Goal: Download file/media

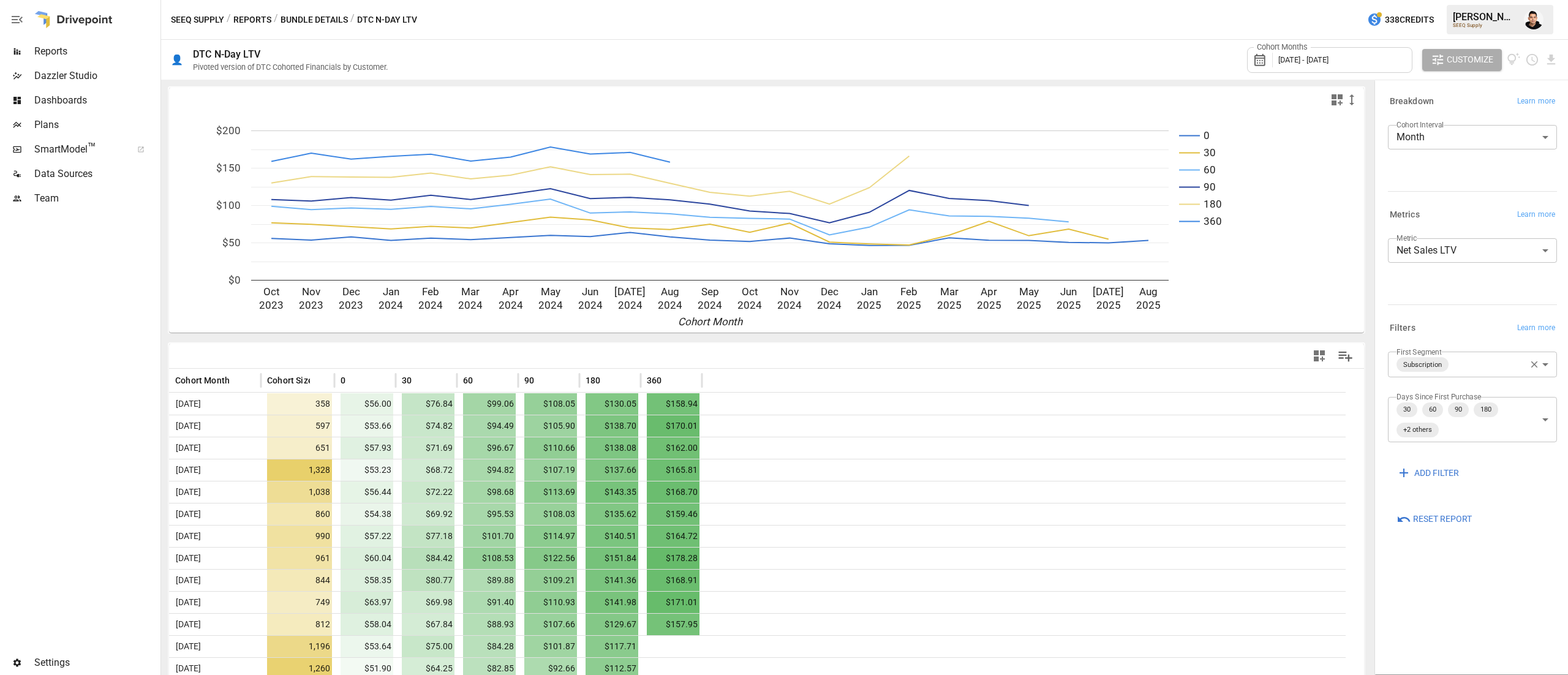
click at [307, 16] on button "Bundle Details" at bounding box center [314, 20] width 68 height 15
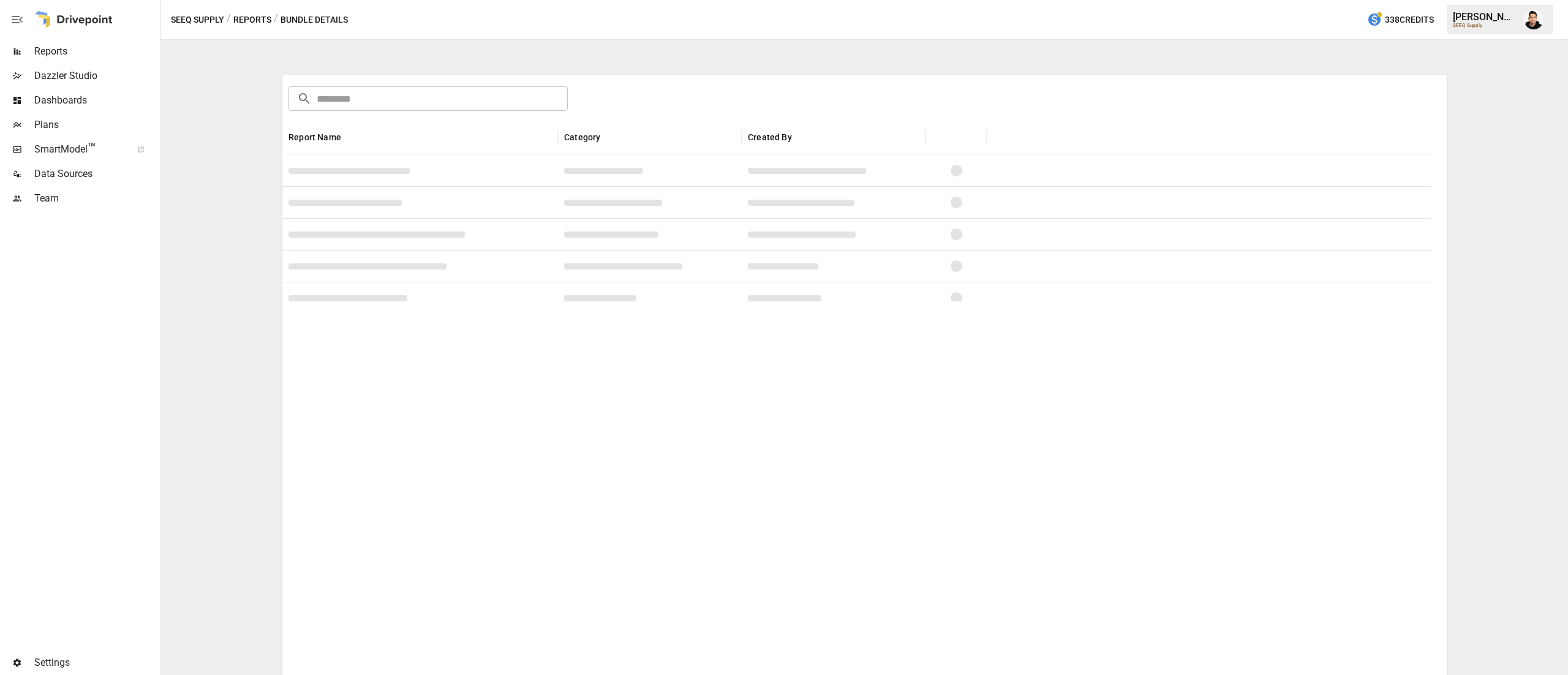
click at [263, 17] on button "Reports" at bounding box center [252, 20] width 38 height 15
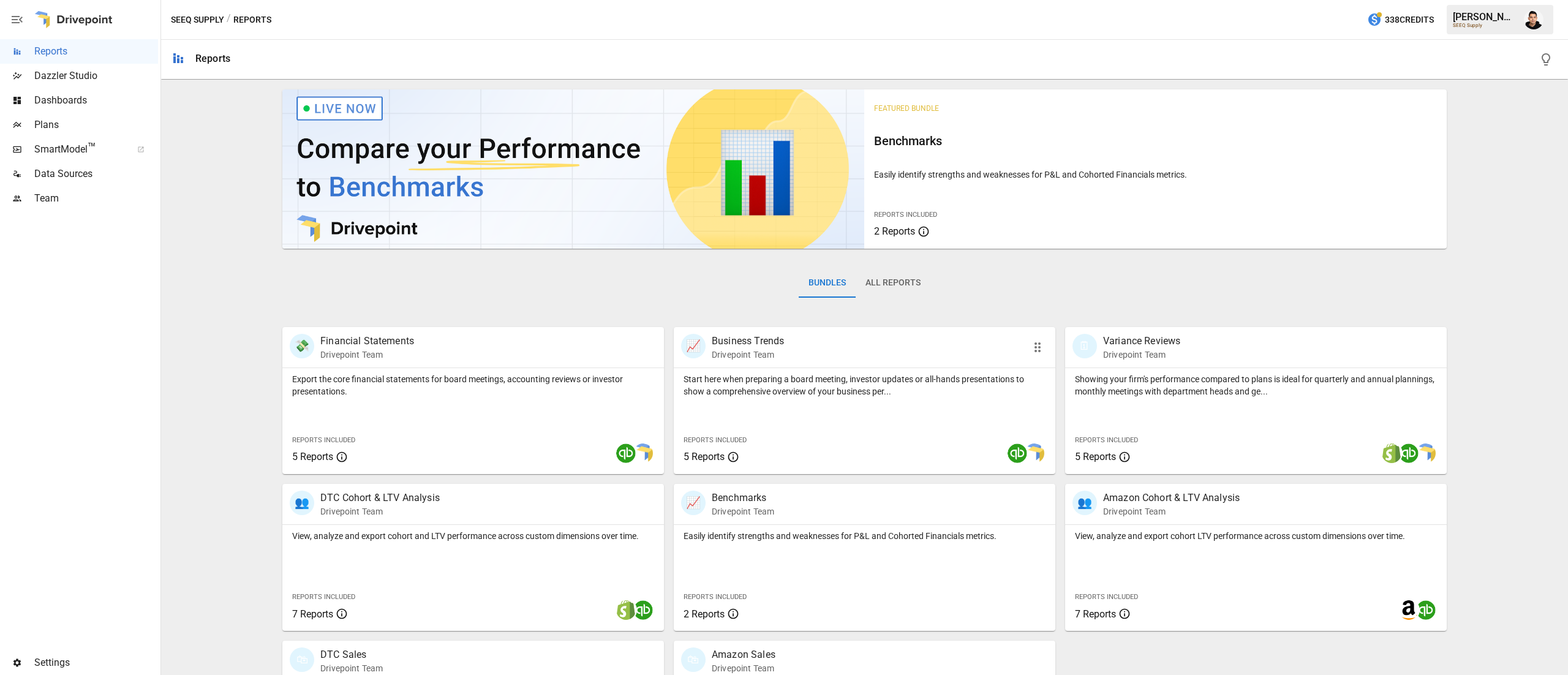
scroll to position [118, 0]
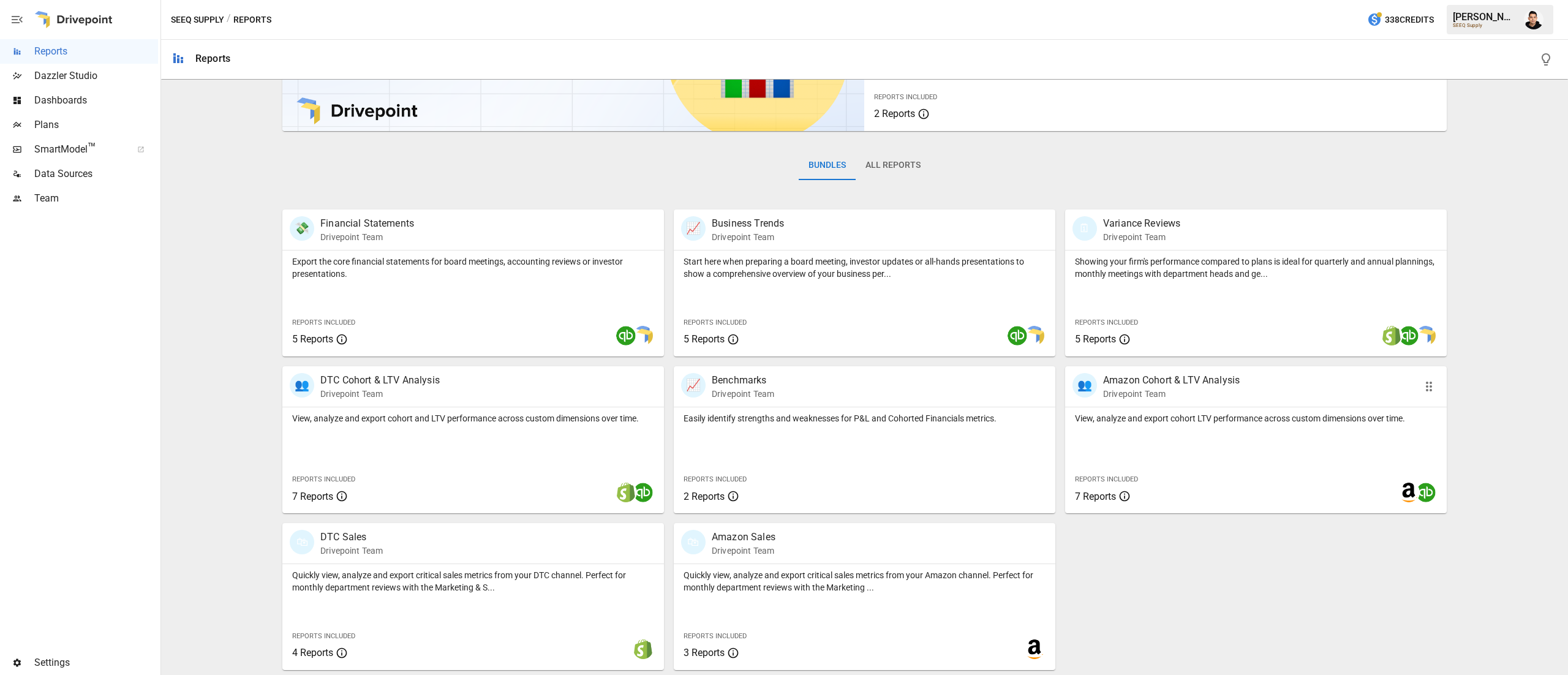
click at [1184, 478] on div "Reports Included 7 Reports" at bounding box center [1145, 486] width 139 height 33
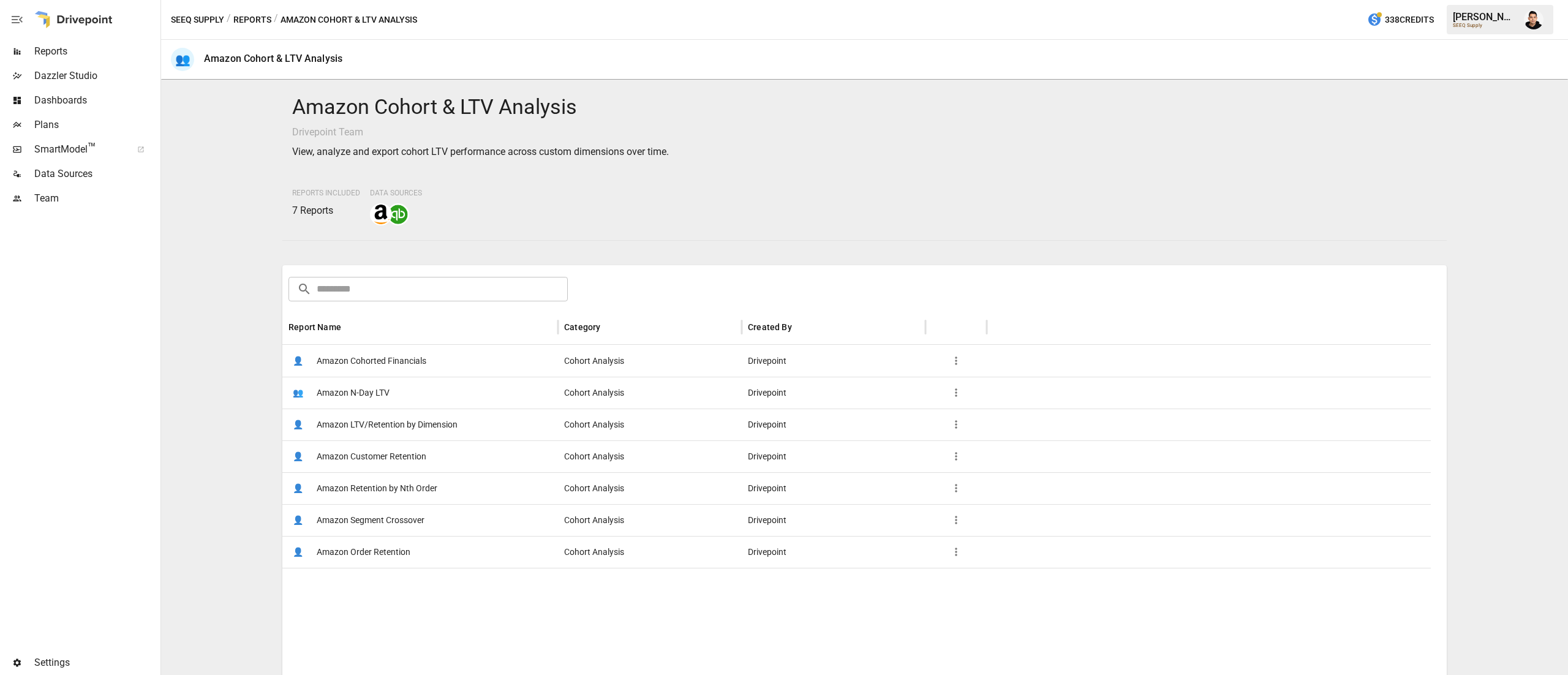
click at [365, 397] on span "Amazon N-Day LTV" at bounding box center [353, 393] width 73 height 31
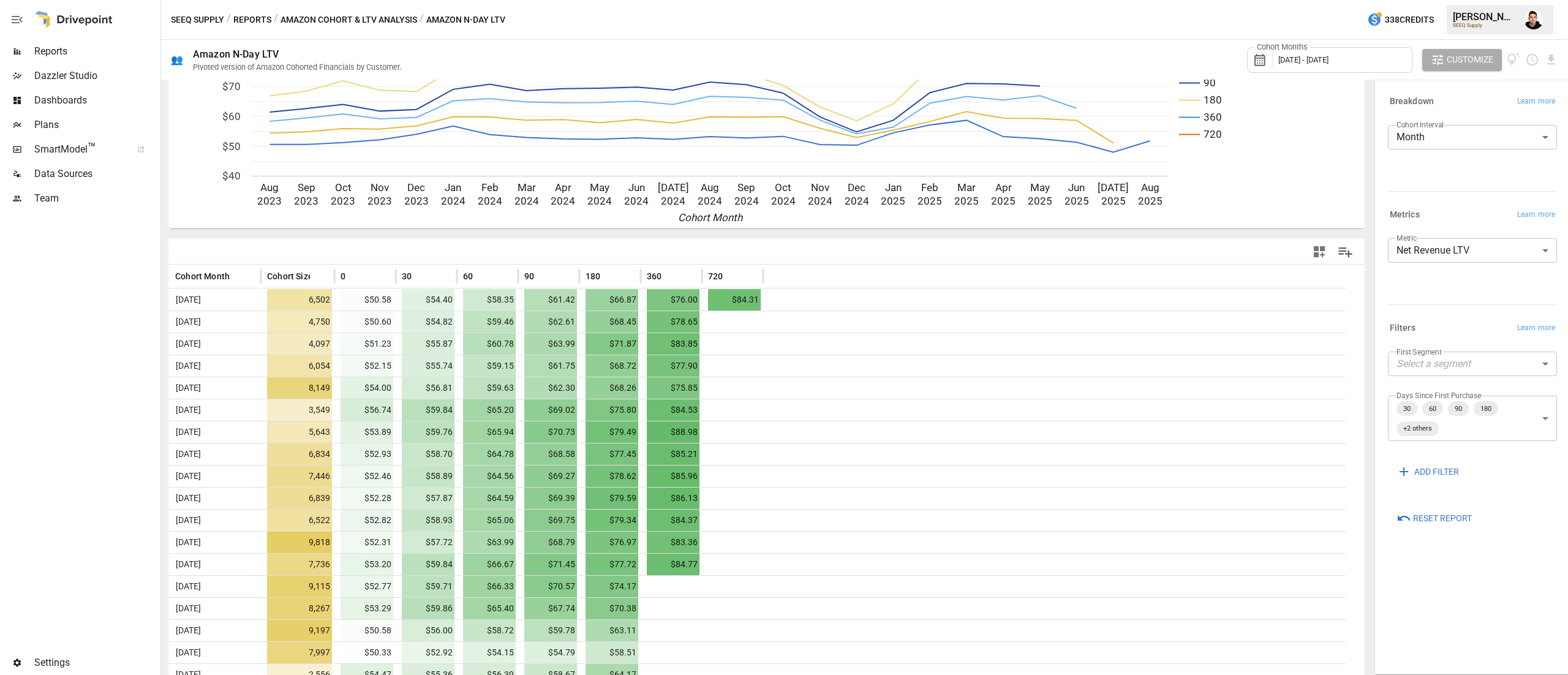
scroll to position [106, 0]
click at [1520, 0] on body "Reports Dazzler Studio Dashboards Plans SmartModel ™ Data Sources Team Settings…" at bounding box center [784, 0] width 1568 height 0
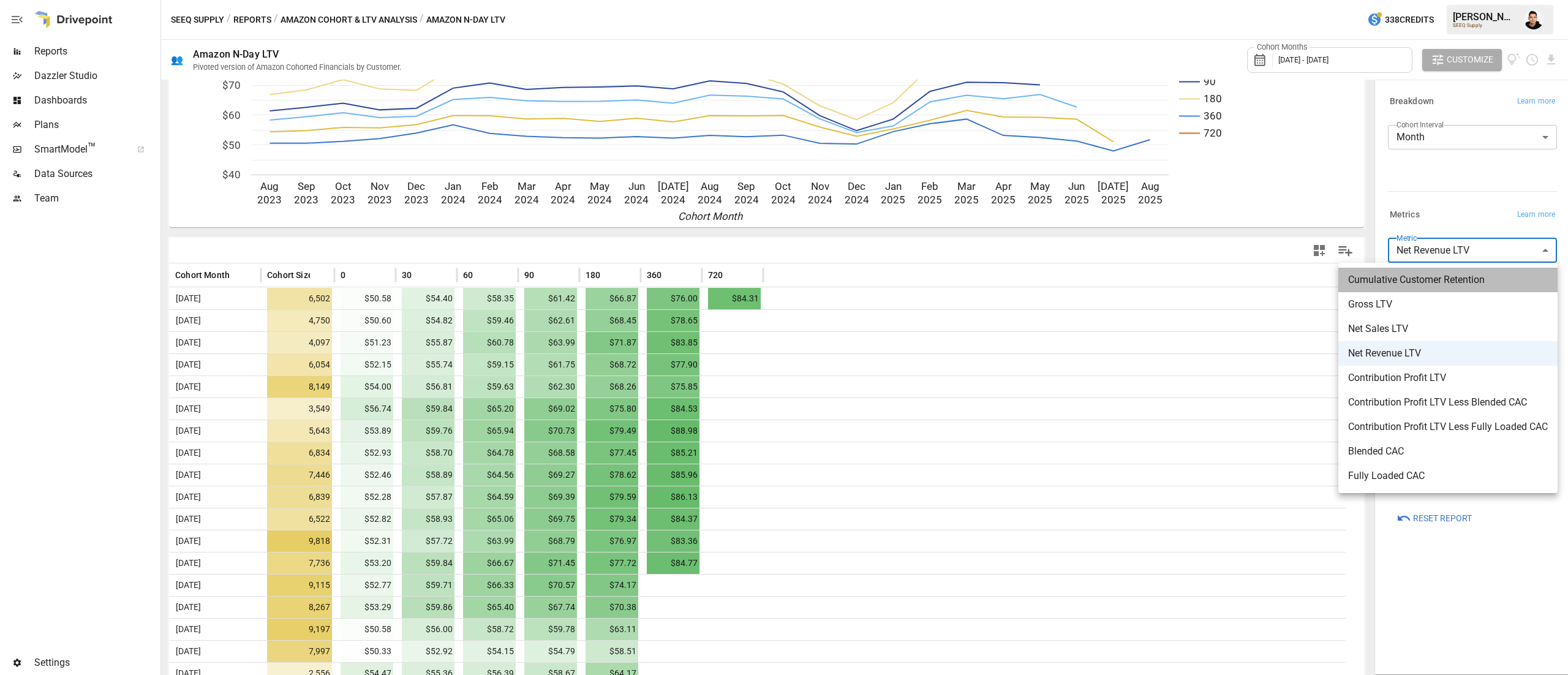
click at [1479, 282] on span "Cumulative Customer Retention" at bounding box center [1448, 279] width 200 height 15
type input "**********"
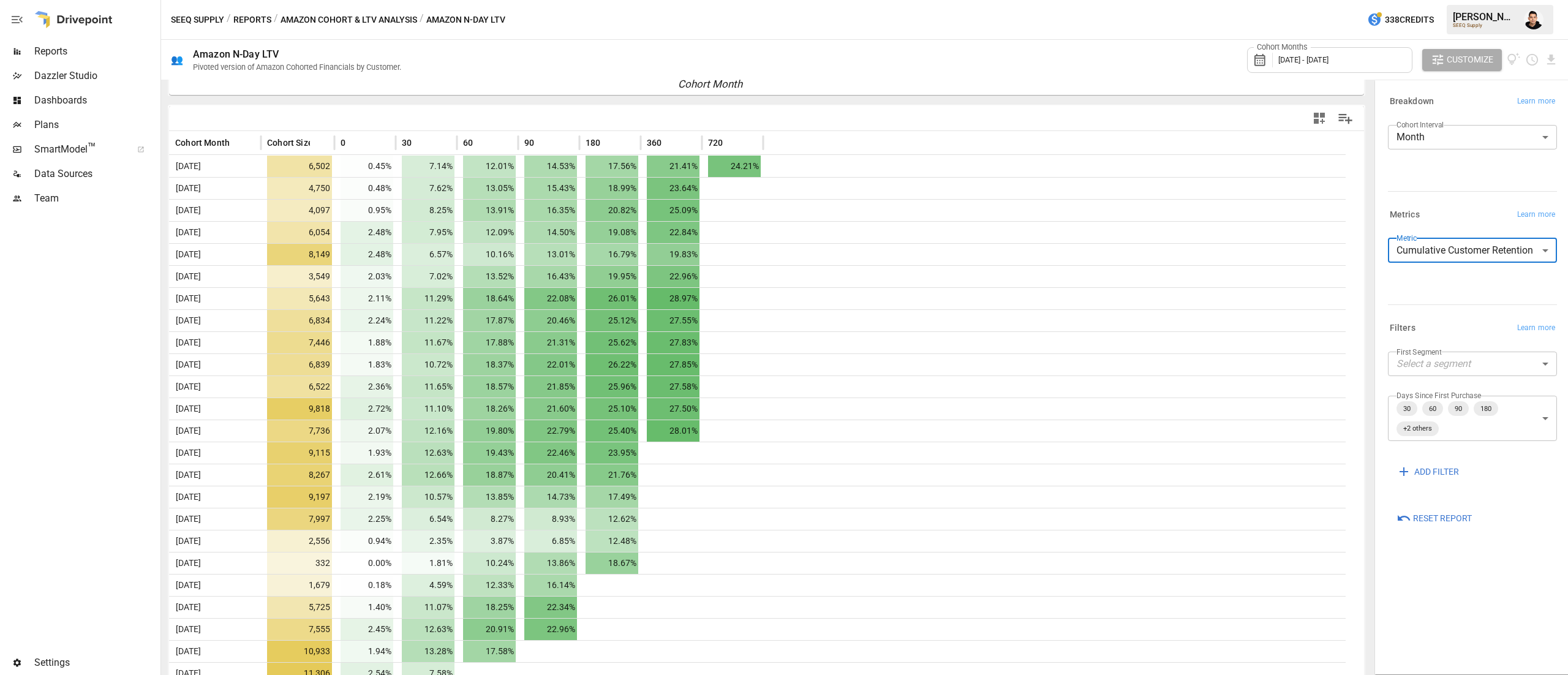
scroll to position [275, 0]
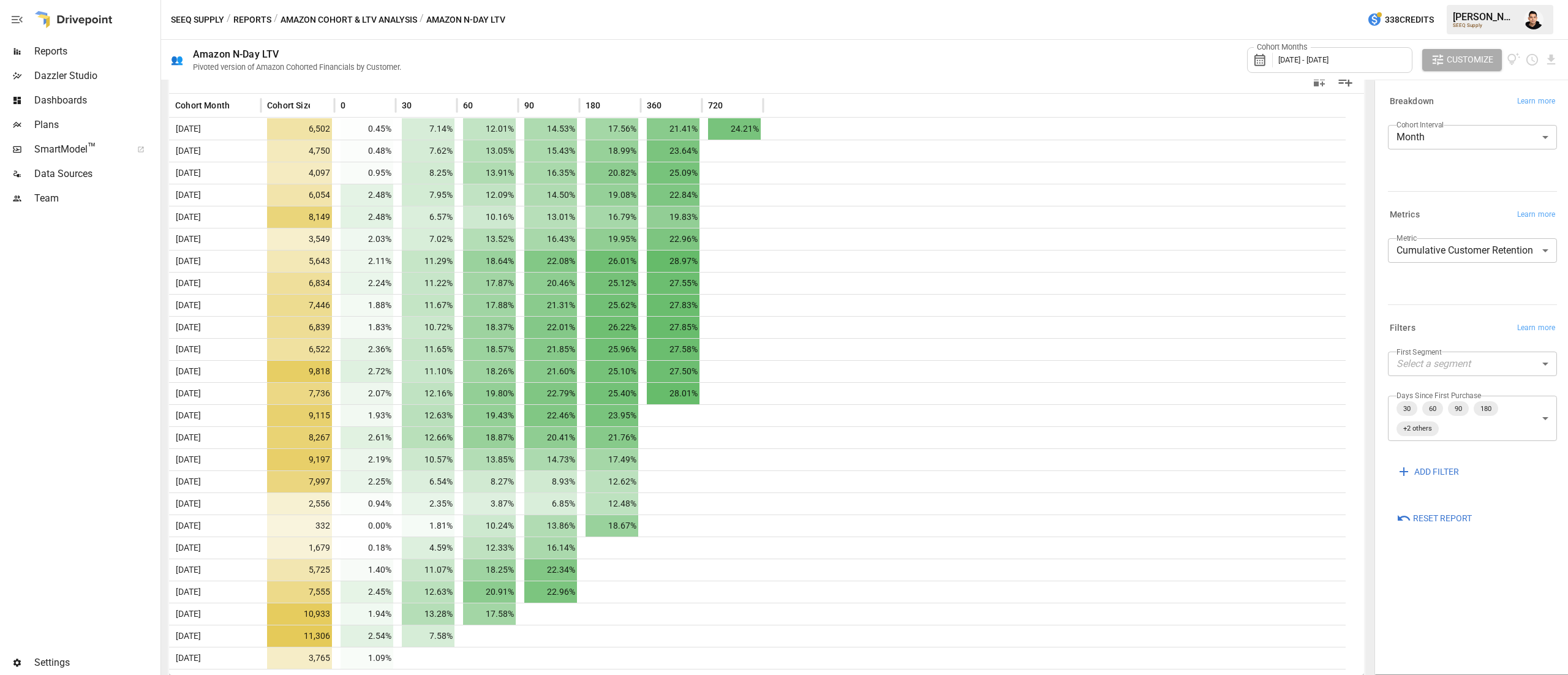
click at [1395, 61] on div "Cohort Months [DATE] - [DATE]" at bounding box center [1329, 60] width 165 height 26
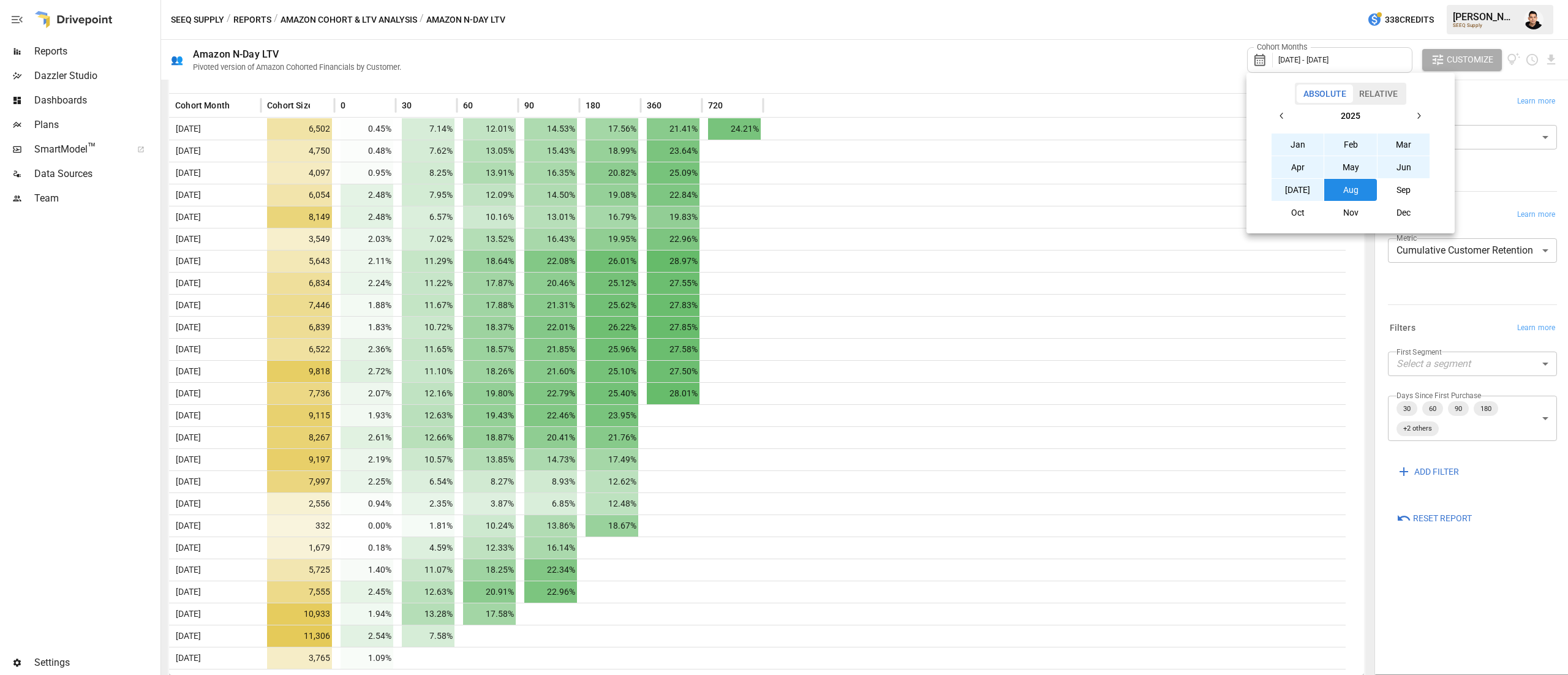
click at [1281, 111] on button "button" at bounding box center [1281, 115] width 22 height 22
click at [1281, 110] on button "button" at bounding box center [1281, 115] width 22 height 22
click at [1297, 141] on button "Jan" at bounding box center [1298, 144] width 53 height 22
click at [1419, 115] on icon "button" at bounding box center [1419, 115] width 10 height 10
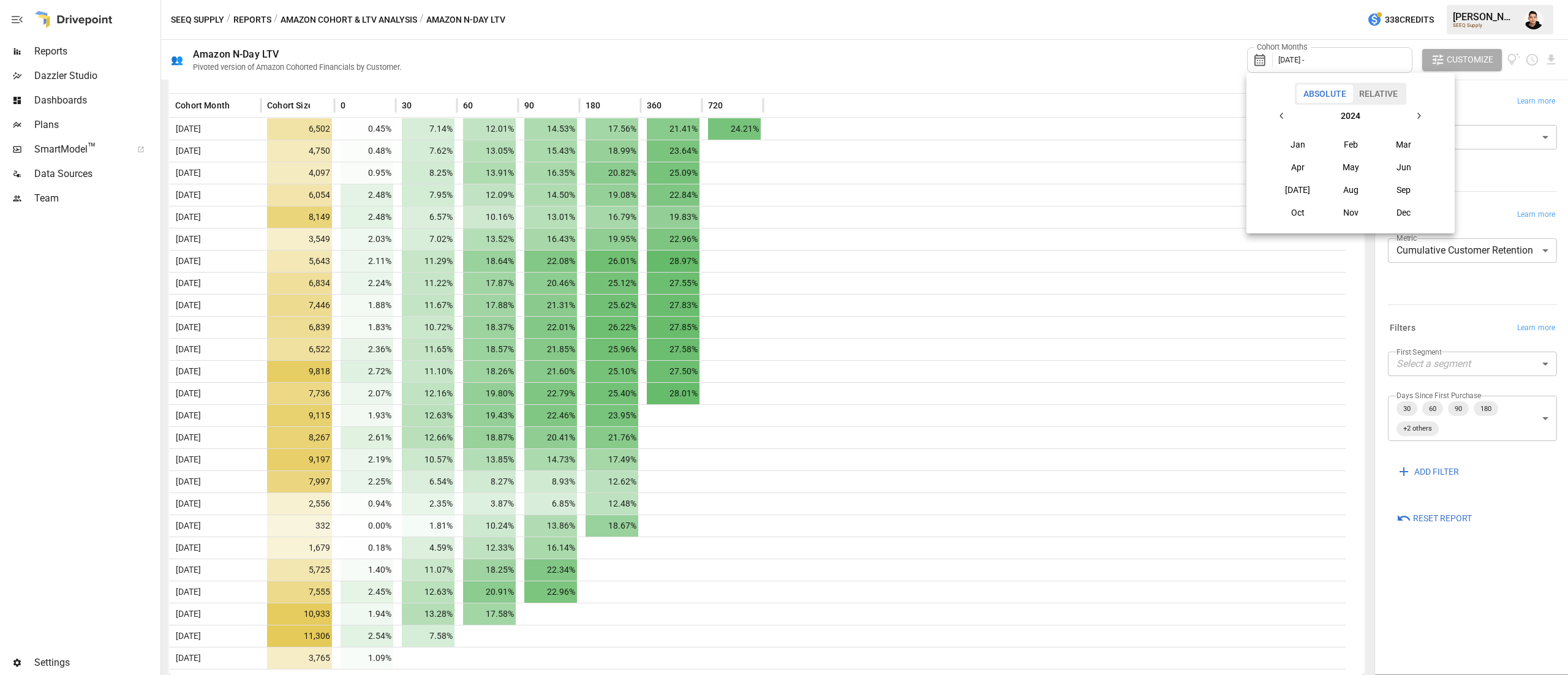
click at [1419, 115] on icon "button" at bounding box center [1419, 115] width 10 height 10
click at [1283, 112] on icon "button" at bounding box center [1282, 115] width 10 height 10
click at [1353, 191] on button "Aug" at bounding box center [1350, 189] width 53 height 22
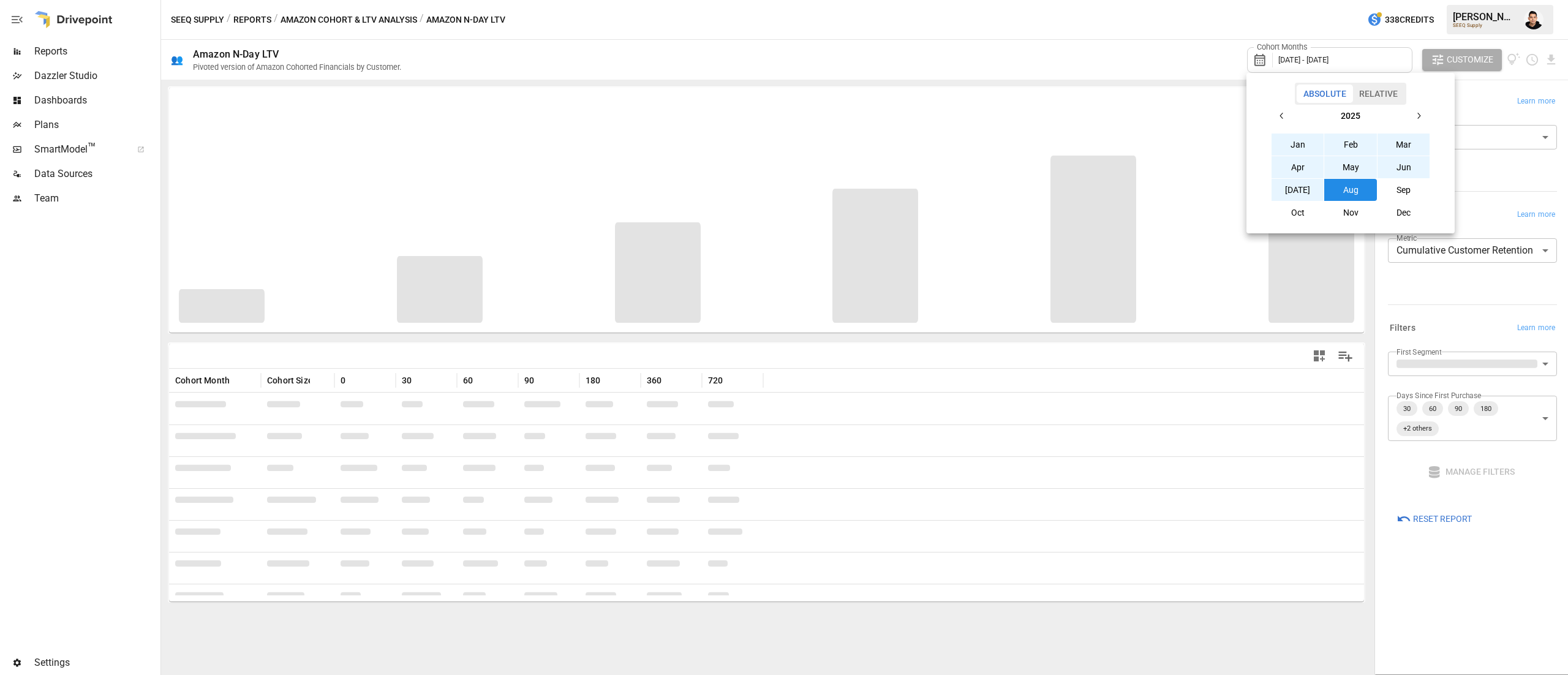
click at [1176, 38] on div at bounding box center [784, 337] width 1568 height 675
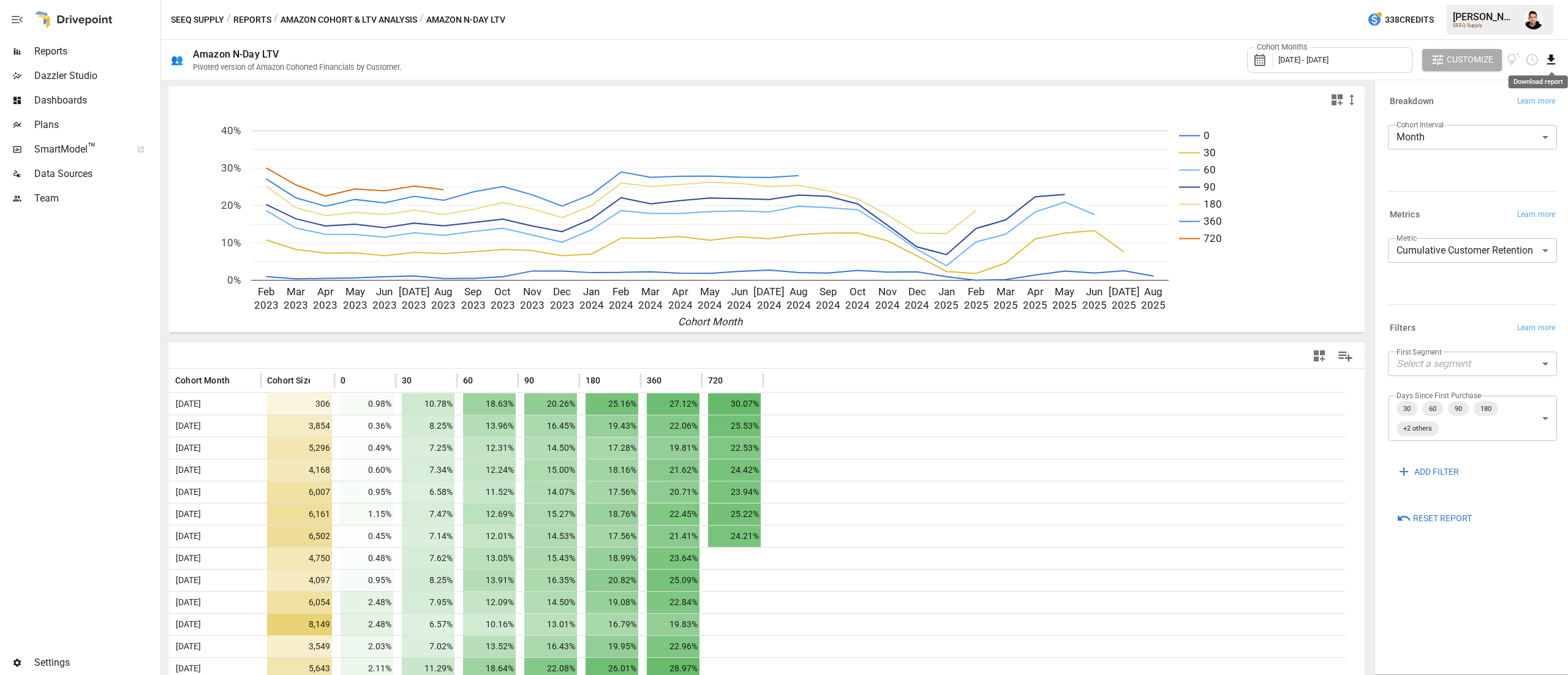
click at [1549, 63] on icon "Download report" at bounding box center [1551, 60] width 14 height 14
click at [1520, 111] on li "Download as CSV" at bounding box center [1510, 108] width 97 height 25
click at [1523, 0] on body "Reports Dazzler Studio Dashboards Plans SmartModel ™ Data Sources Team Settings…" at bounding box center [784, 0] width 1568 height 0
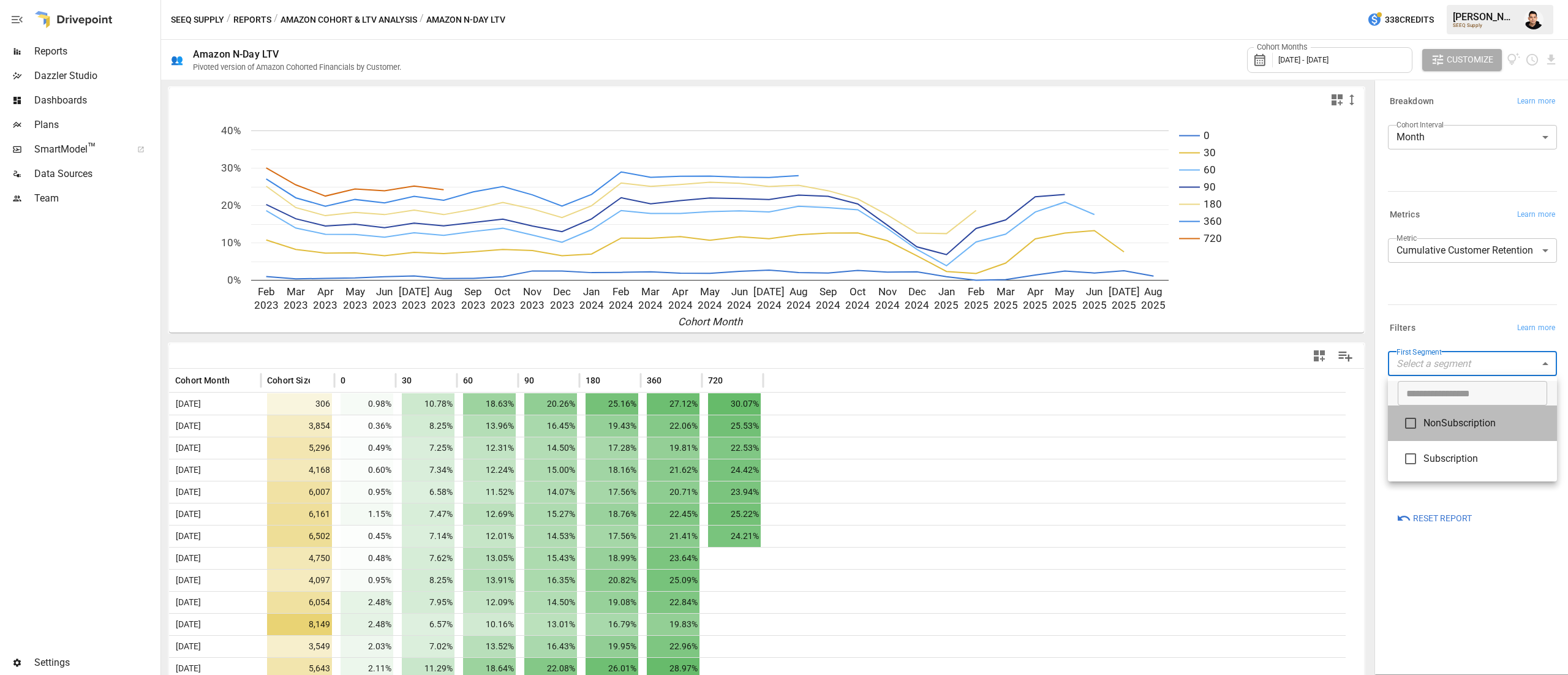
click at [1450, 424] on span "NonSubscription" at bounding box center [1486, 423] width 124 height 15
click at [1453, 308] on div at bounding box center [784, 337] width 1568 height 675
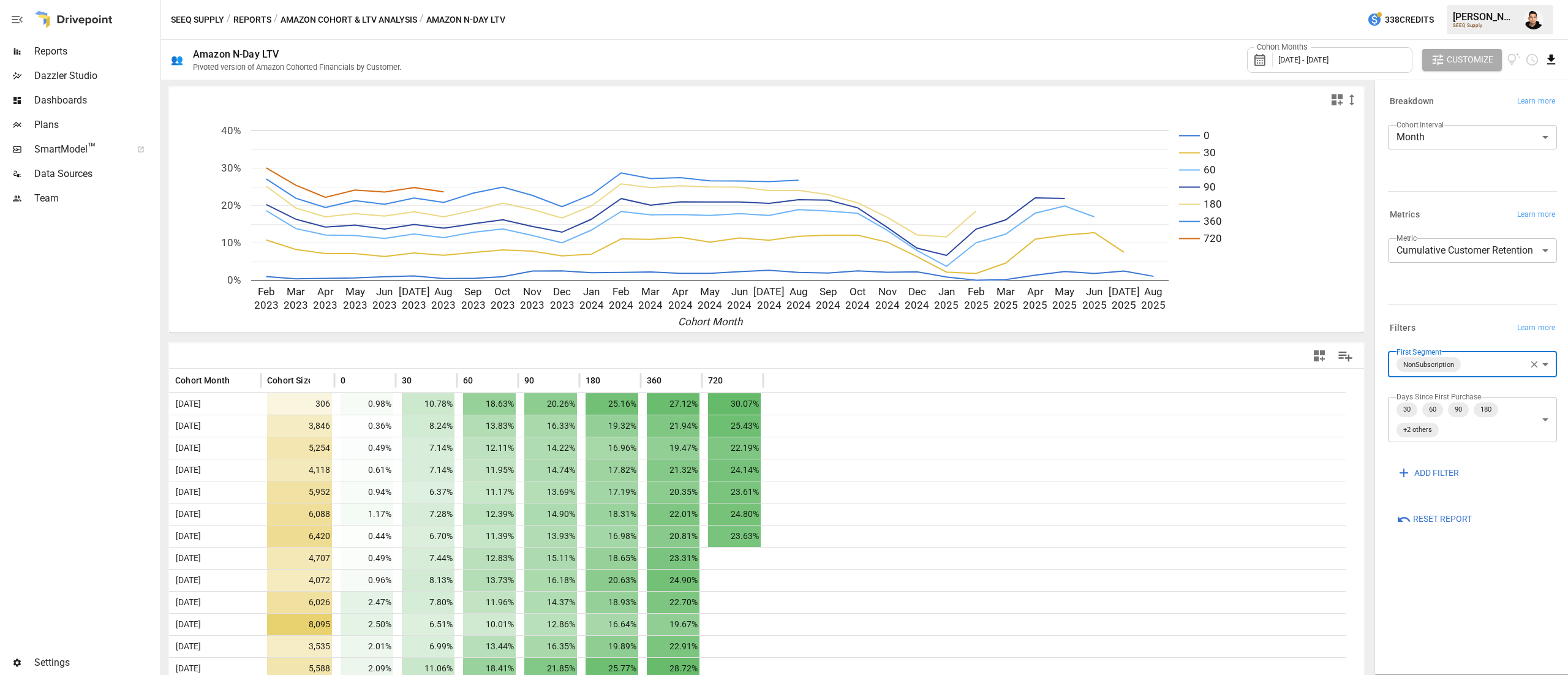
click at [1555, 61] on icon "Download report" at bounding box center [1551, 60] width 14 height 14
click at [1512, 110] on li "Download as CSV" at bounding box center [1510, 108] width 97 height 25
click at [1479, 0] on body "Reports Dazzler Studio Dashboards Plans SmartModel ™ Data Sources Team Settings…" at bounding box center [784, 0] width 1568 height 0
drag, startPoint x: 1429, startPoint y: 455, endPoint x: 1429, endPoint y: 440, distance: 15.0
click at [1429, 455] on span "Subscription" at bounding box center [1486, 459] width 124 height 15
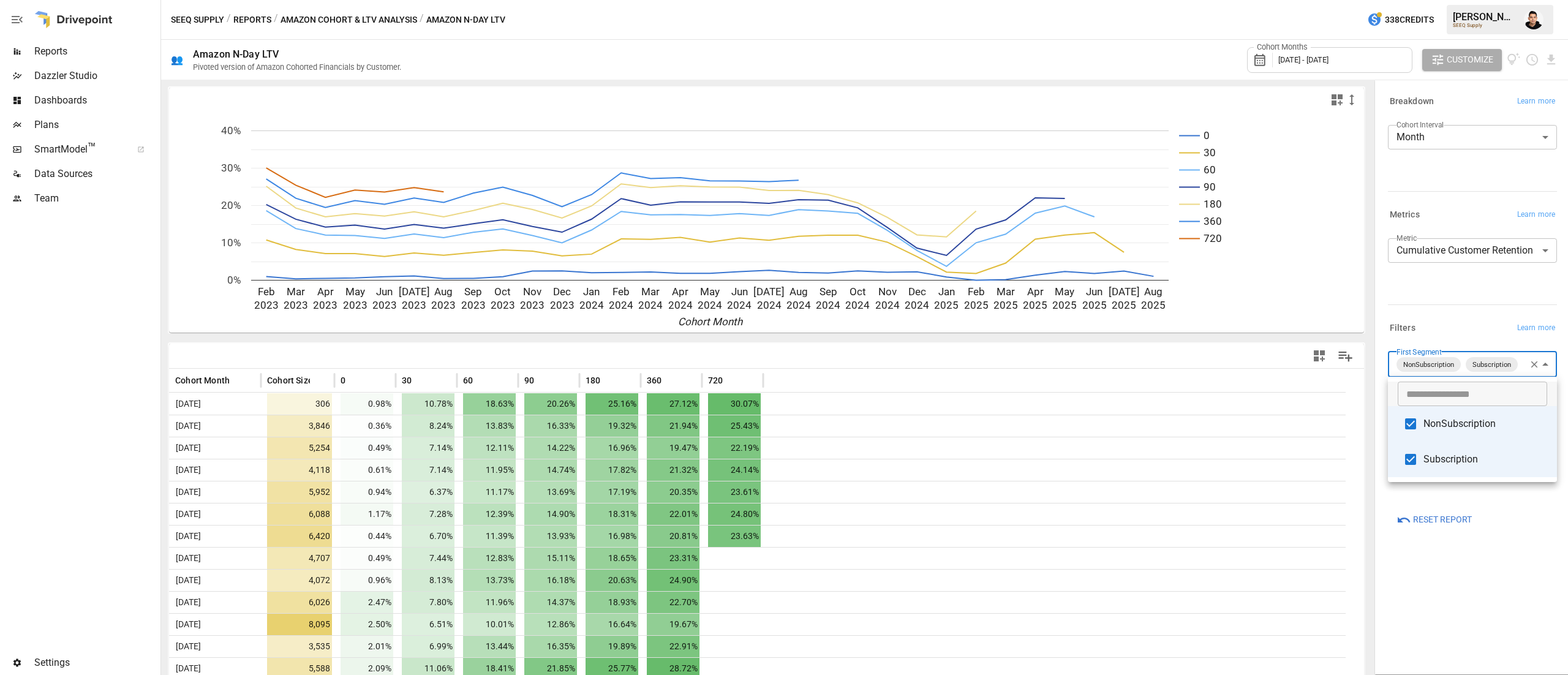
click at [1436, 425] on span "NonSubscription" at bounding box center [1486, 424] width 124 height 15
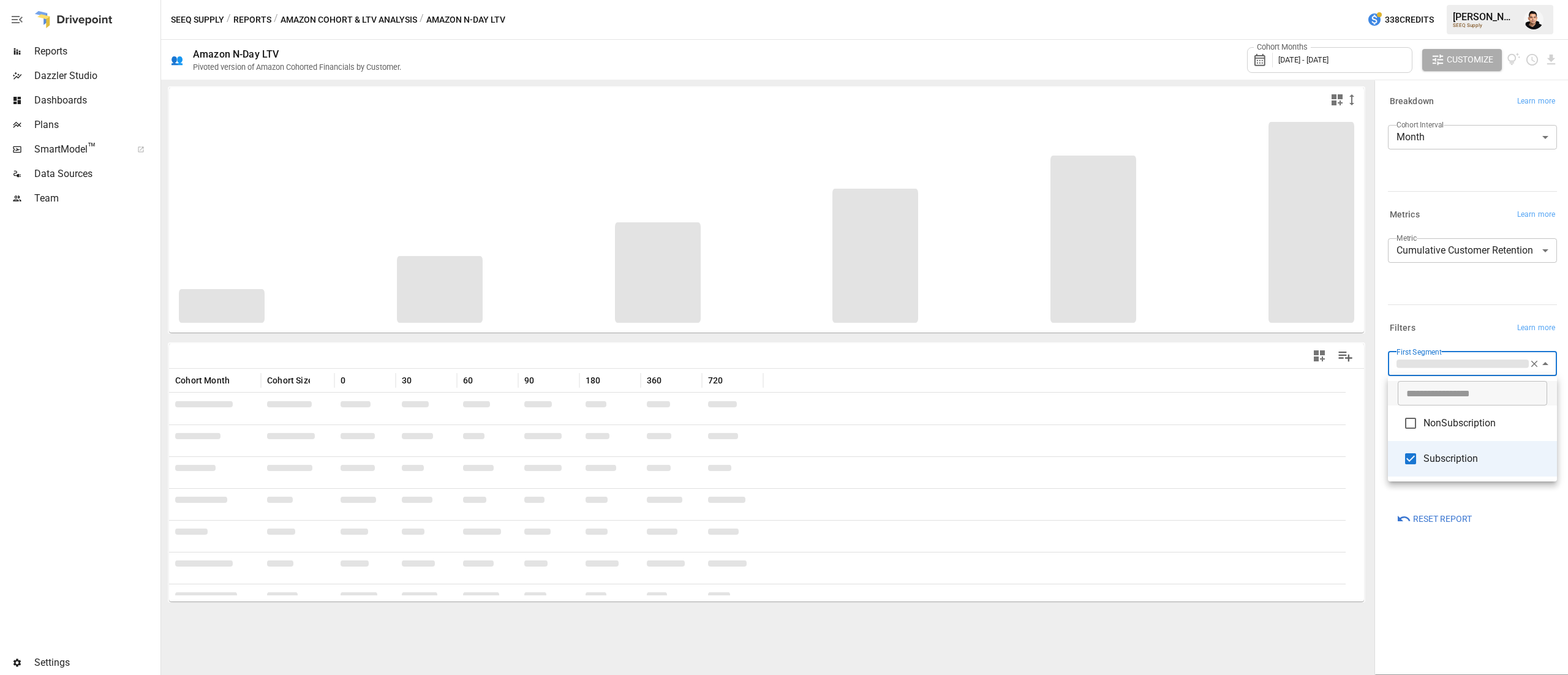
type input "**********"
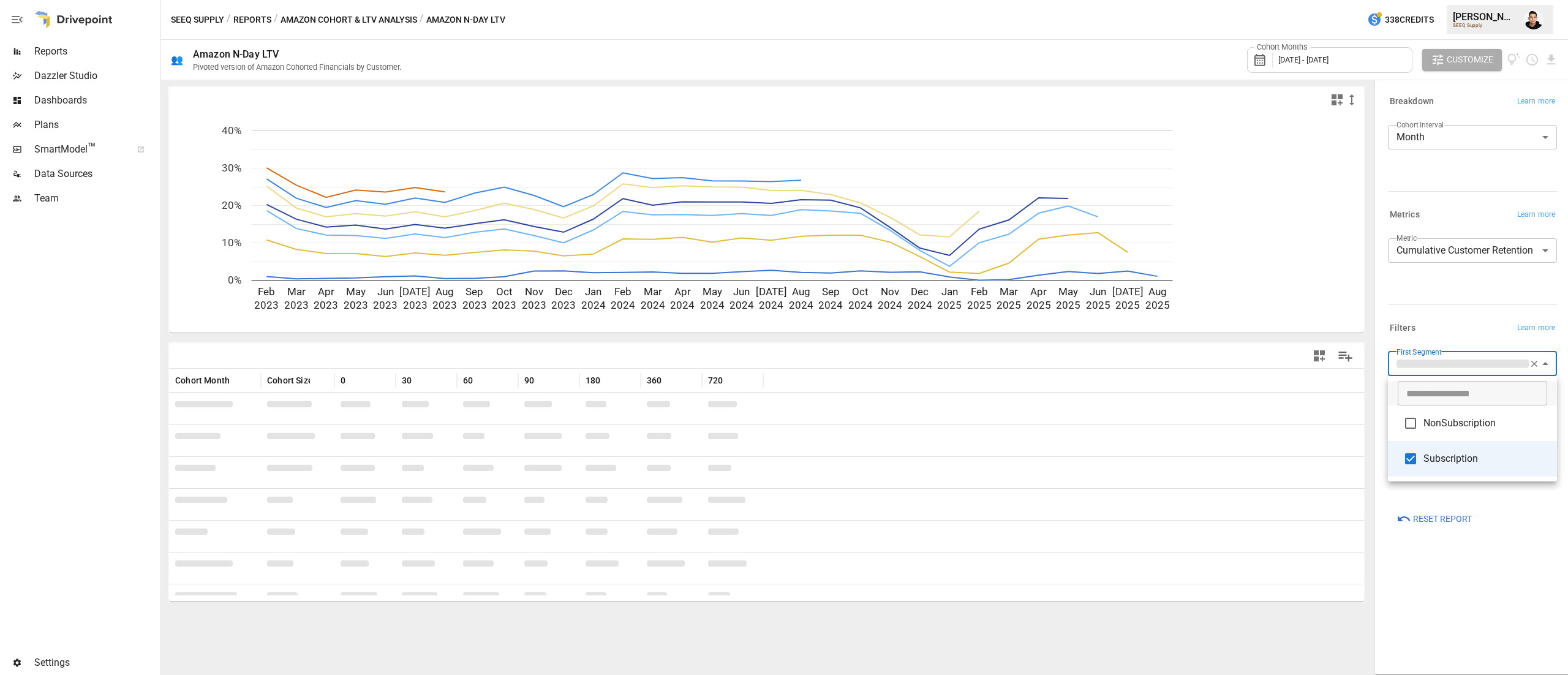
click at [1434, 296] on div at bounding box center [784, 337] width 1568 height 675
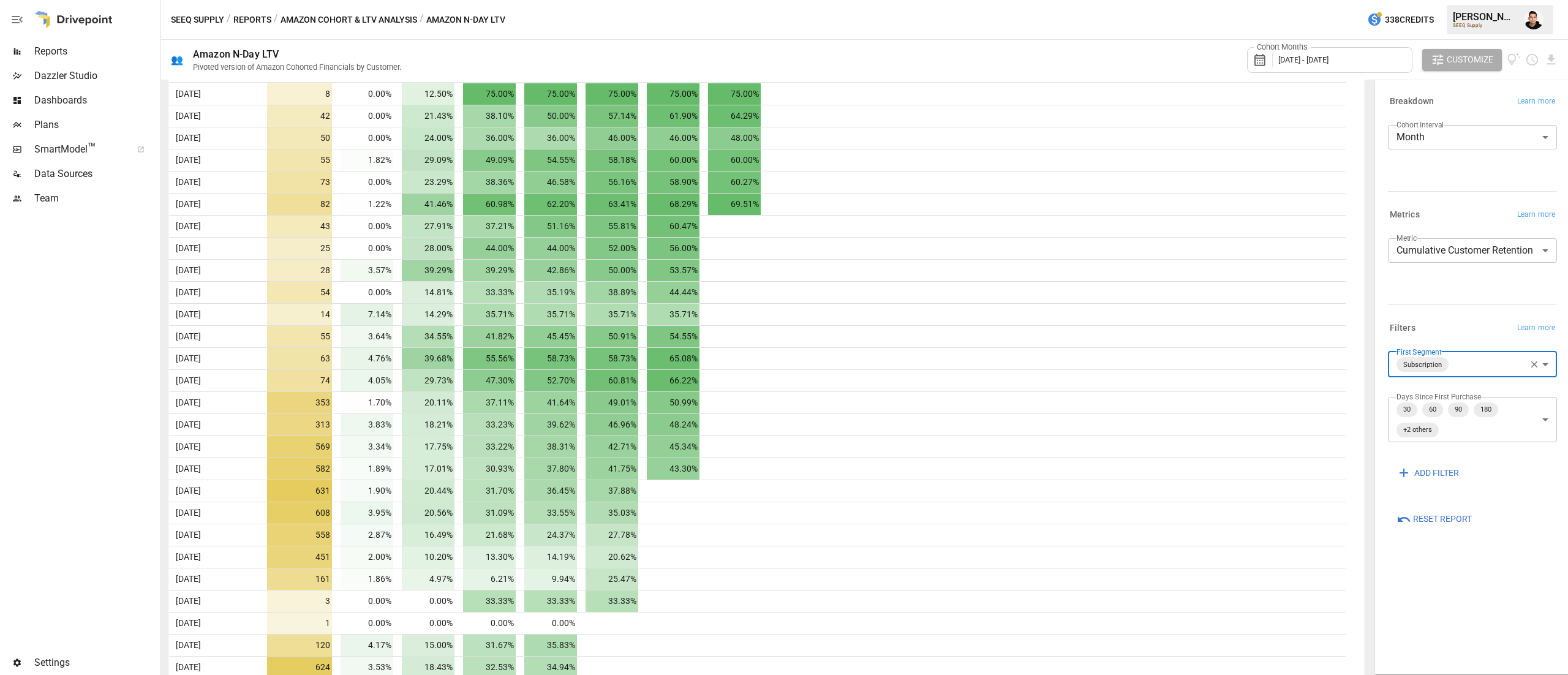
scroll to position [311, 0]
click at [1560, 55] on div "👥 Amazon N-Day LTV Pivoted version of Amazon Cohorted Financials by Customer. C…" at bounding box center [865, 60] width 1407 height 40
click at [1551, 61] on icon "Download report" at bounding box center [1550, 59] width 8 height 10
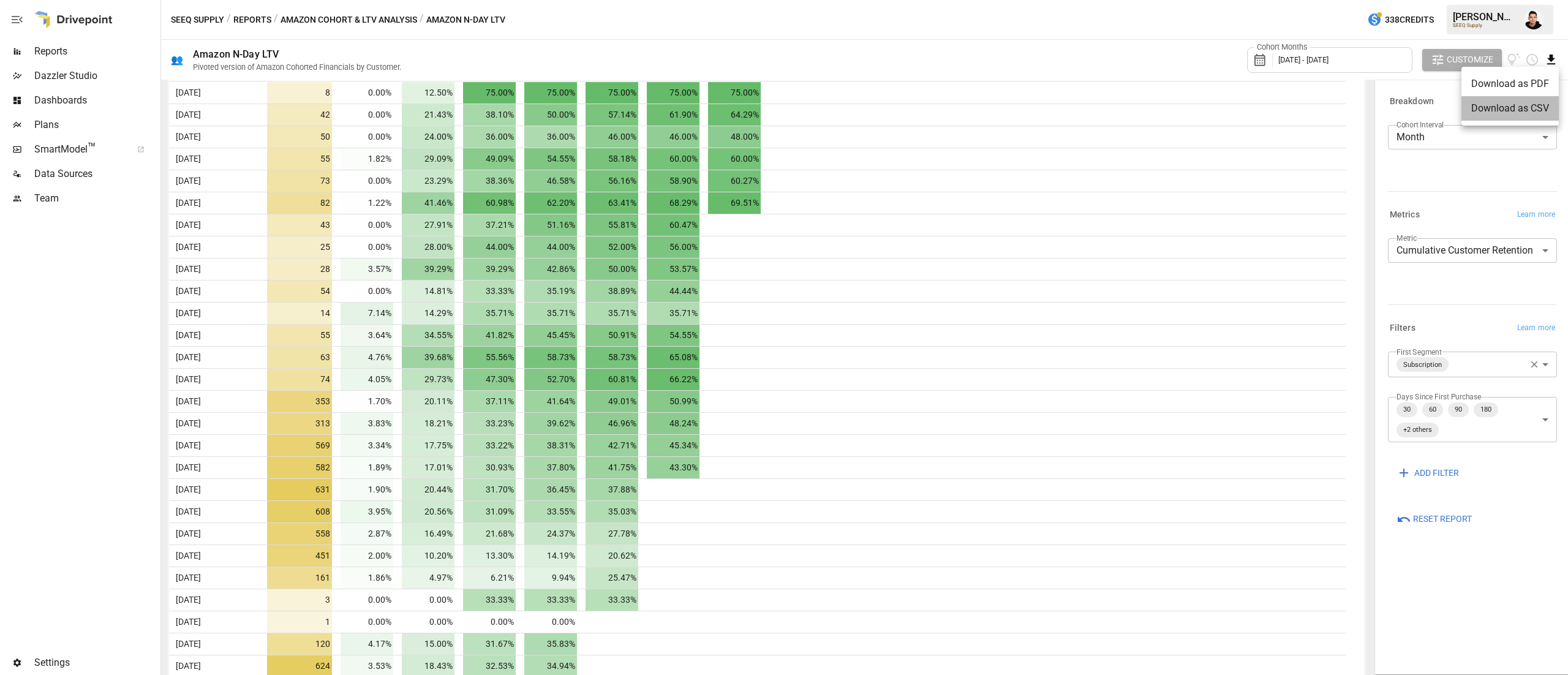
click at [1529, 114] on li "Download as CSV" at bounding box center [1510, 108] width 97 height 25
click at [1480, 0] on body "Reports Dazzler Studio Dashboards Plans SmartModel ™ Data Sources Team Settings…" at bounding box center [784, 0] width 1568 height 0
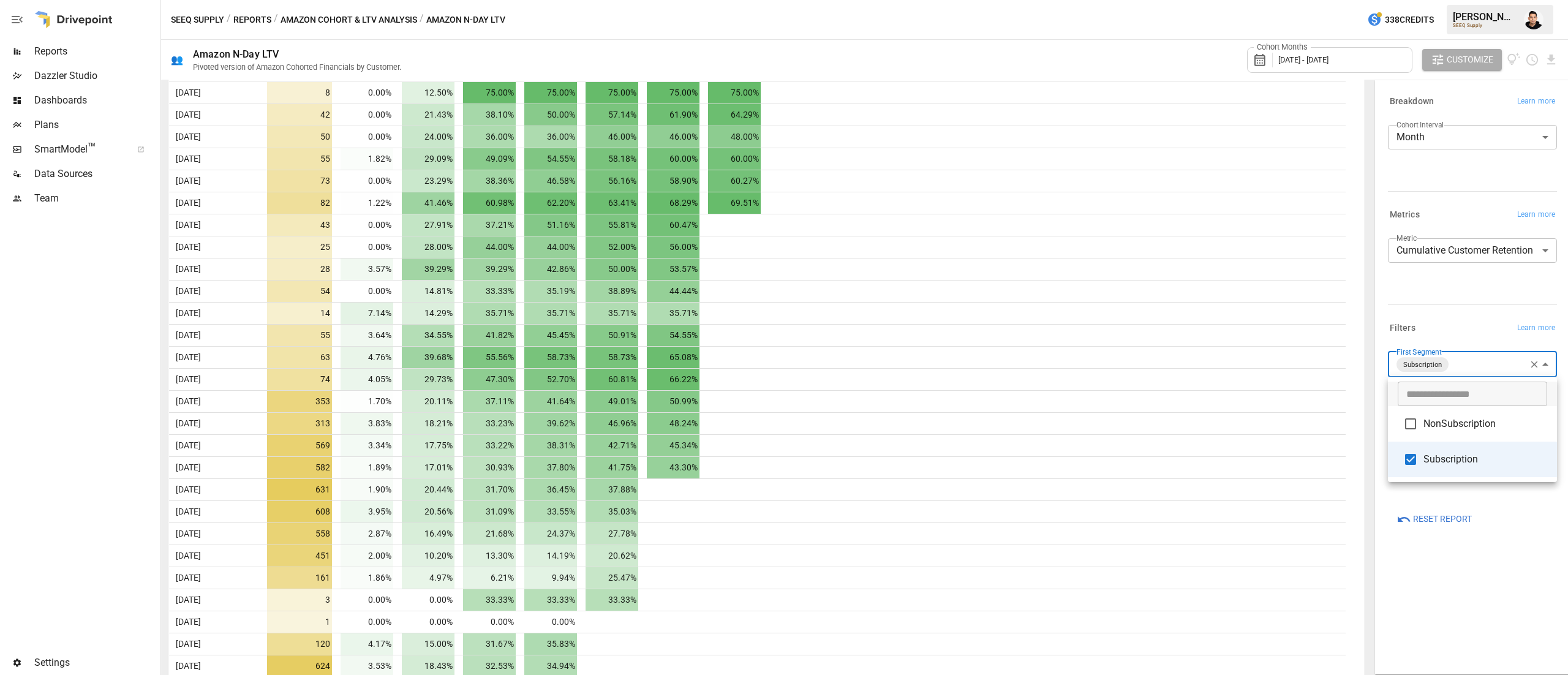
click at [1539, 367] on div at bounding box center [784, 337] width 1568 height 675
click at [1532, 359] on icon "button" at bounding box center [1534, 365] width 11 height 11
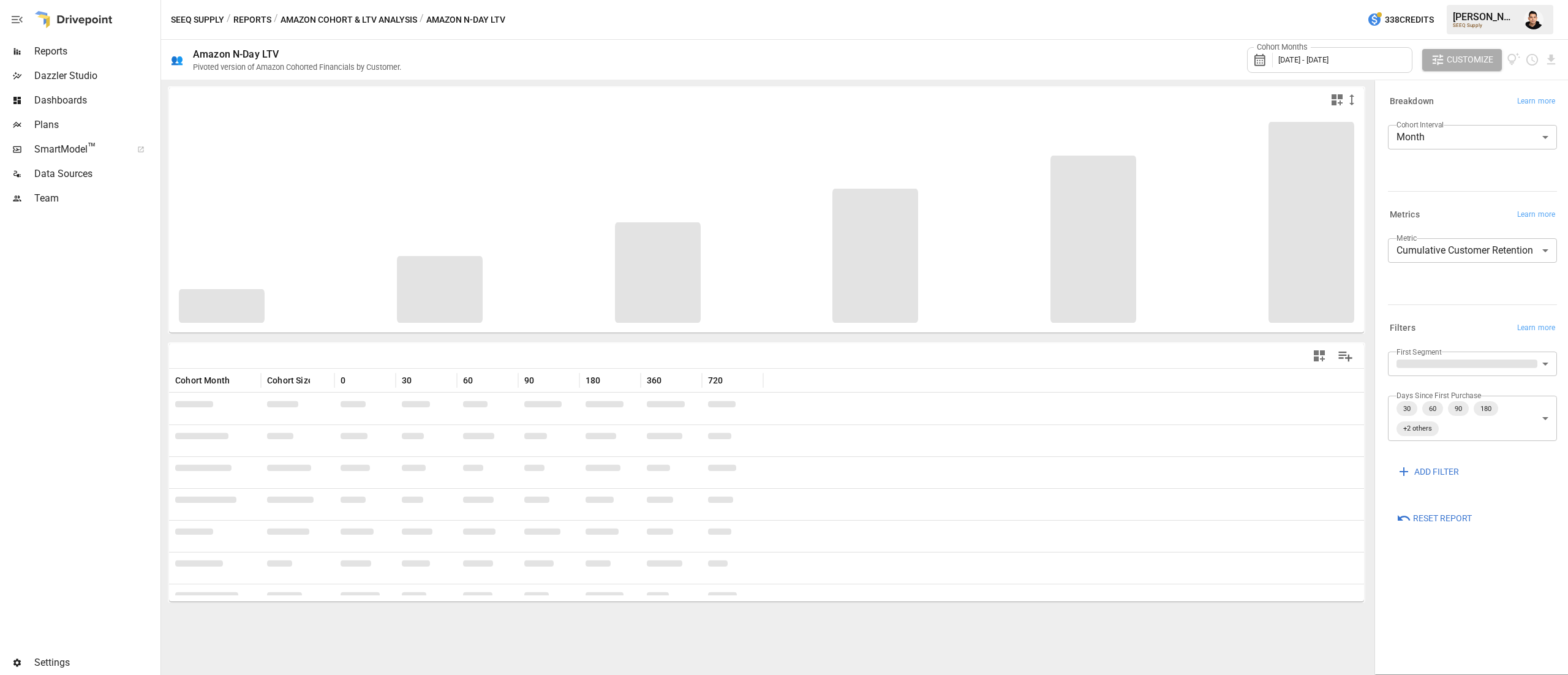
click at [1519, 0] on body "Reports Dazzler Studio Dashboards Plans SmartModel ™ Data Sources Team Settings…" at bounding box center [784, 0] width 1568 height 0
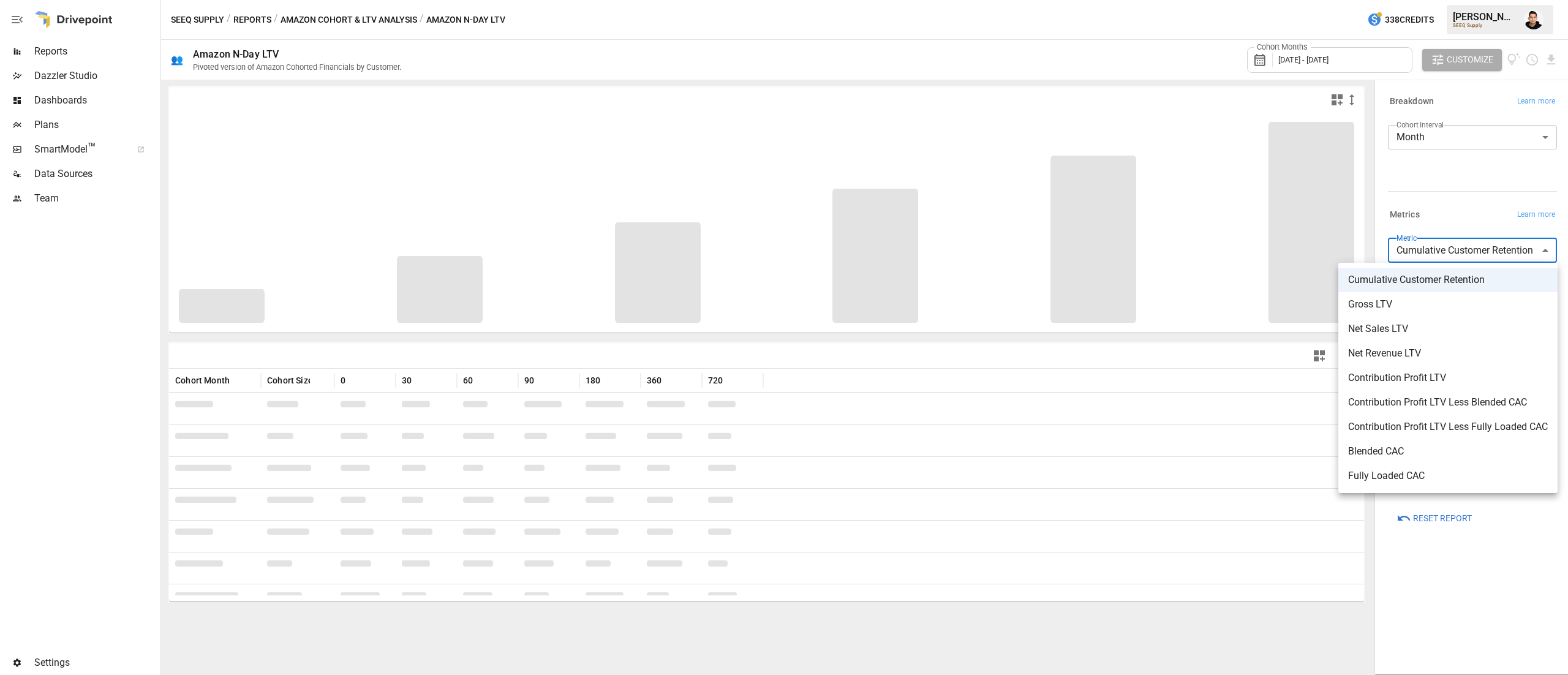
click at [1458, 326] on span "Net Sales LTV" at bounding box center [1448, 329] width 200 height 15
type input "**********"
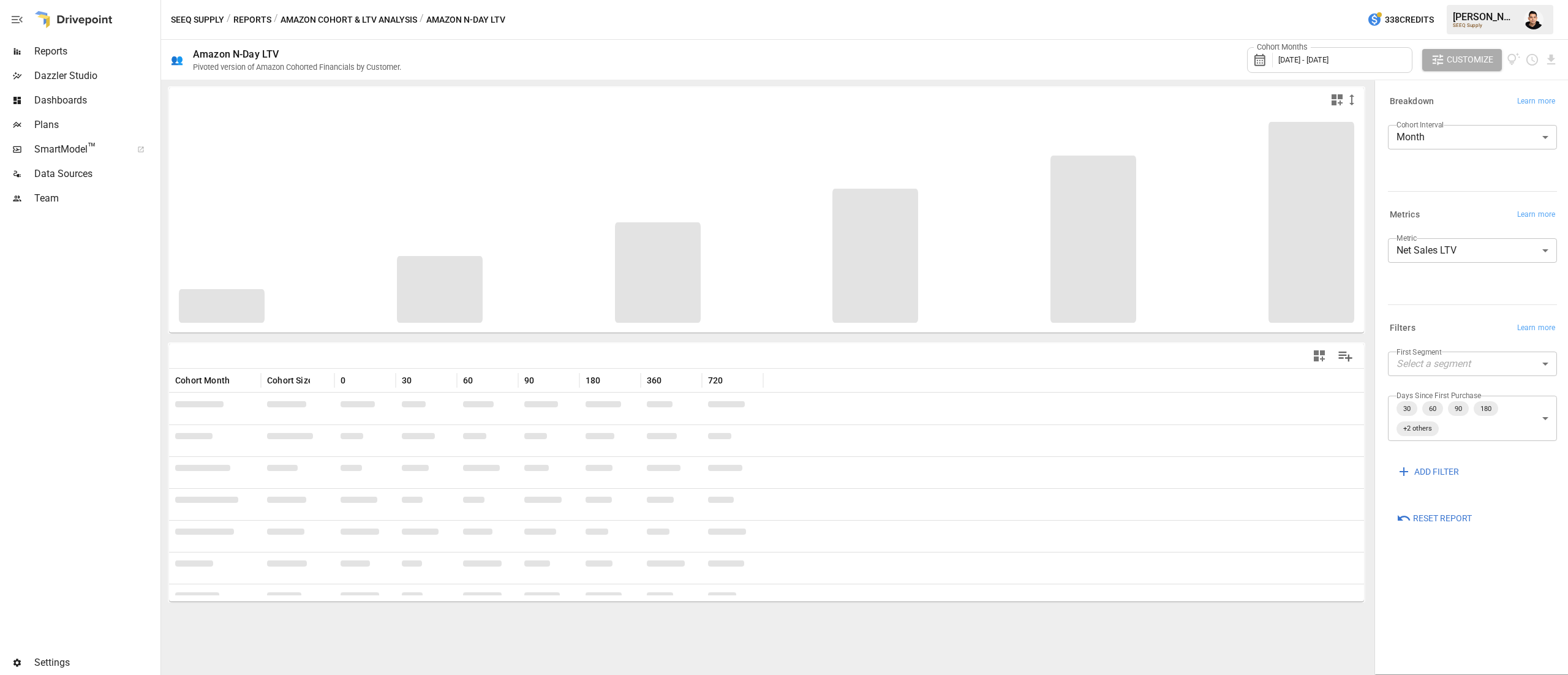
click at [1458, 220] on div "Metrics Learn more" at bounding box center [1472, 215] width 169 height 17
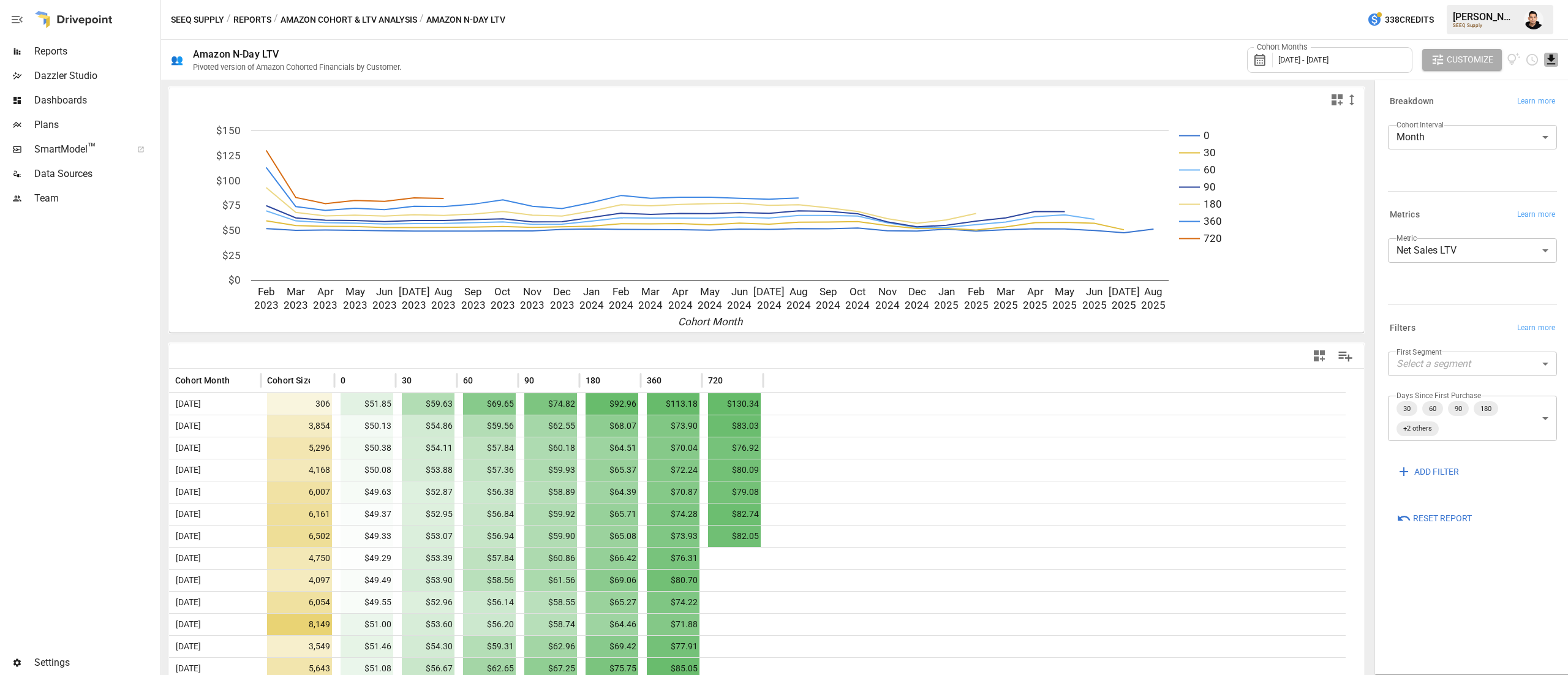
click at [1555, 58] on icon "Download report" at bounding box center [1551, 60] width 14 height 14
click at [1512, 112] on li "Download as CSV" at bounding box center [1510, 108] width 97 height 25
click at [1512, 0] on body "Reports Dazzler Studio Dashboards Plans SmartModel ™ Data Sources Team Settings…" at bounding box center [784, 0] width 1568 height 0
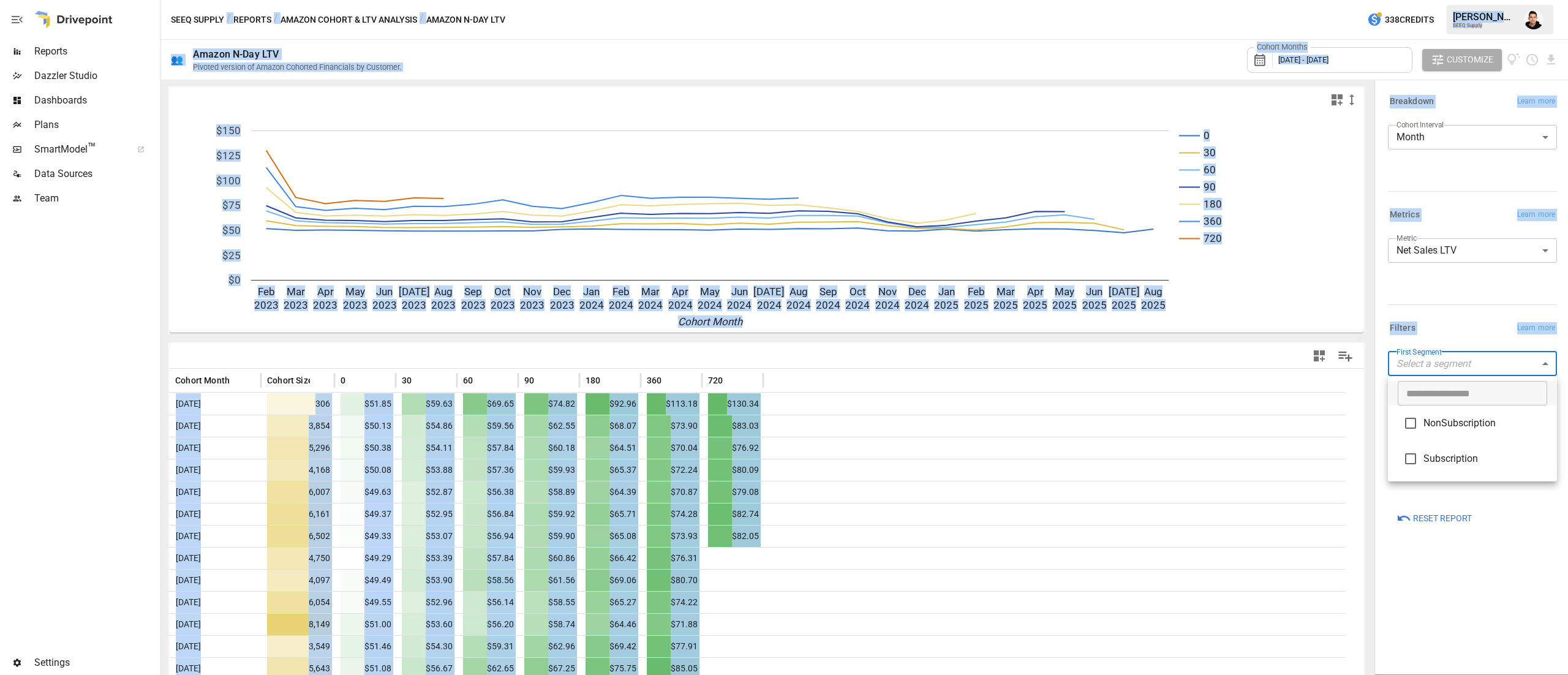
click at [1470, 0] on body "Reports Dazzler Studio Dashboards Plans SmartModel ™ Data Sources Team Settings…" at bounding box center [784, 0] width 1568 height 0
click at [1457, 424] on span "NonSubscription" at bounding box center [1486, 423] width 124 height 15
type input "**********"
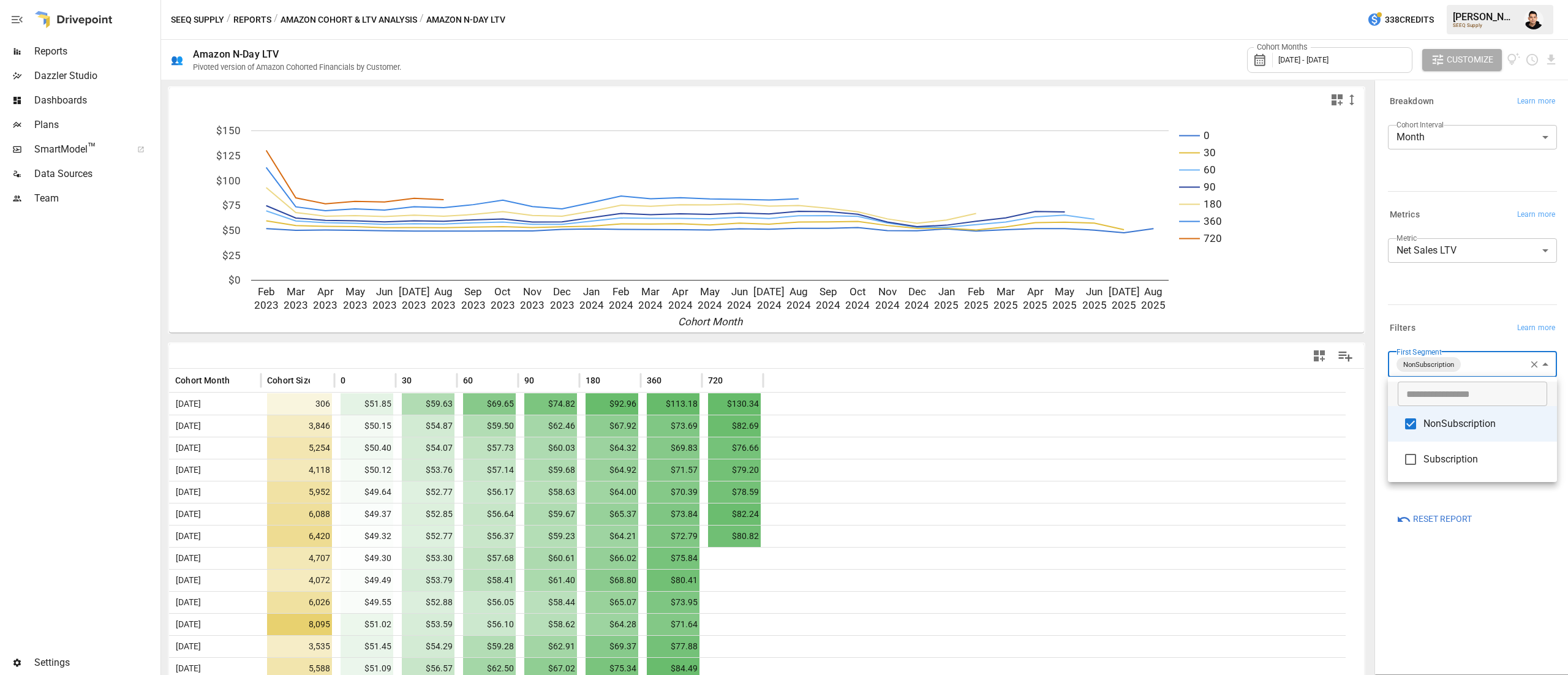
click at [1462, 296] on div at bounding box center [784, 337] width 1568 height 675
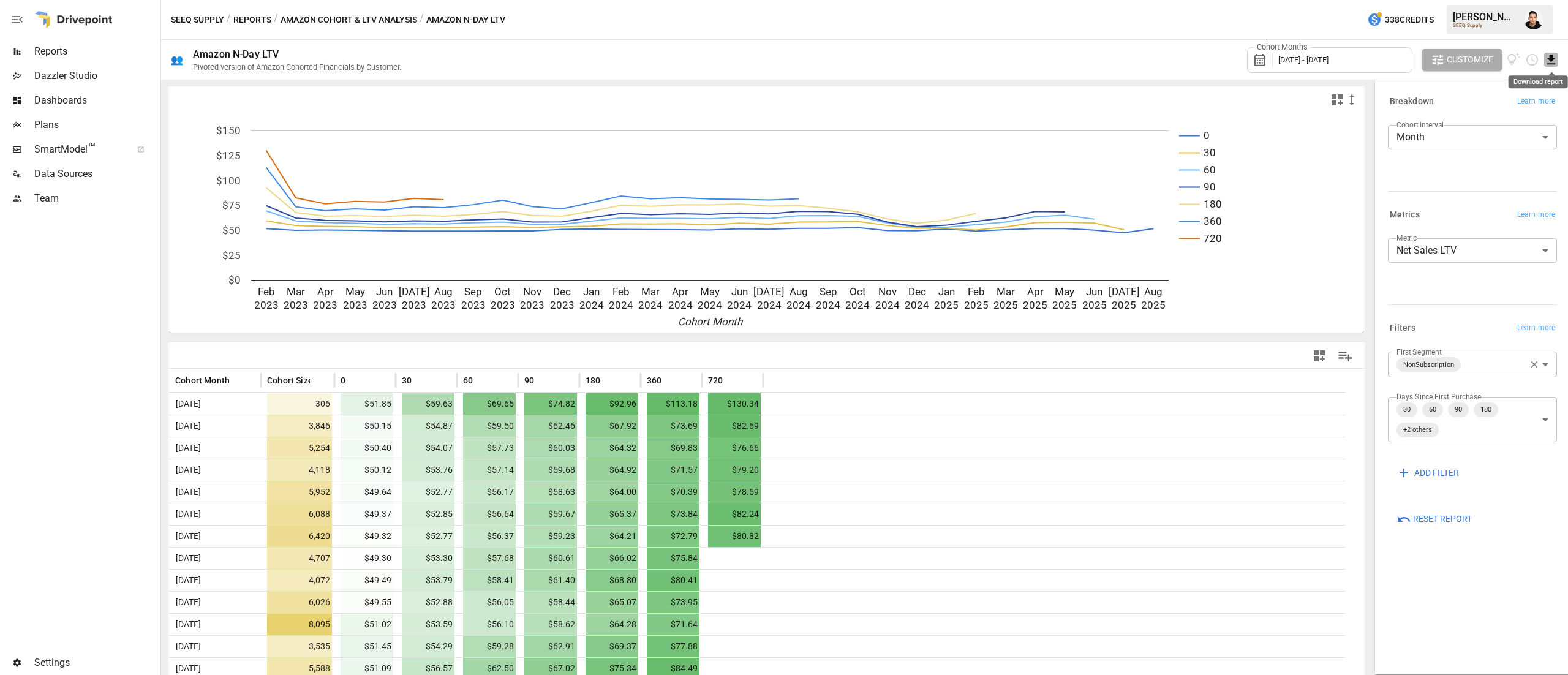
click at [1548, 63] on icon "Download report" at bounding box center [1550, 59] width 8 height 10
click at [1529, 97] on li "Download as CSV" at bounding box center [1510, 108] width 97 height 25
click at [1481, 0] on body "Reports Dazzler Studio Dashboards Plans SmartModel ™ Data Sources Team Settings…" at bounding box center [784, 0] width 1568 height 0
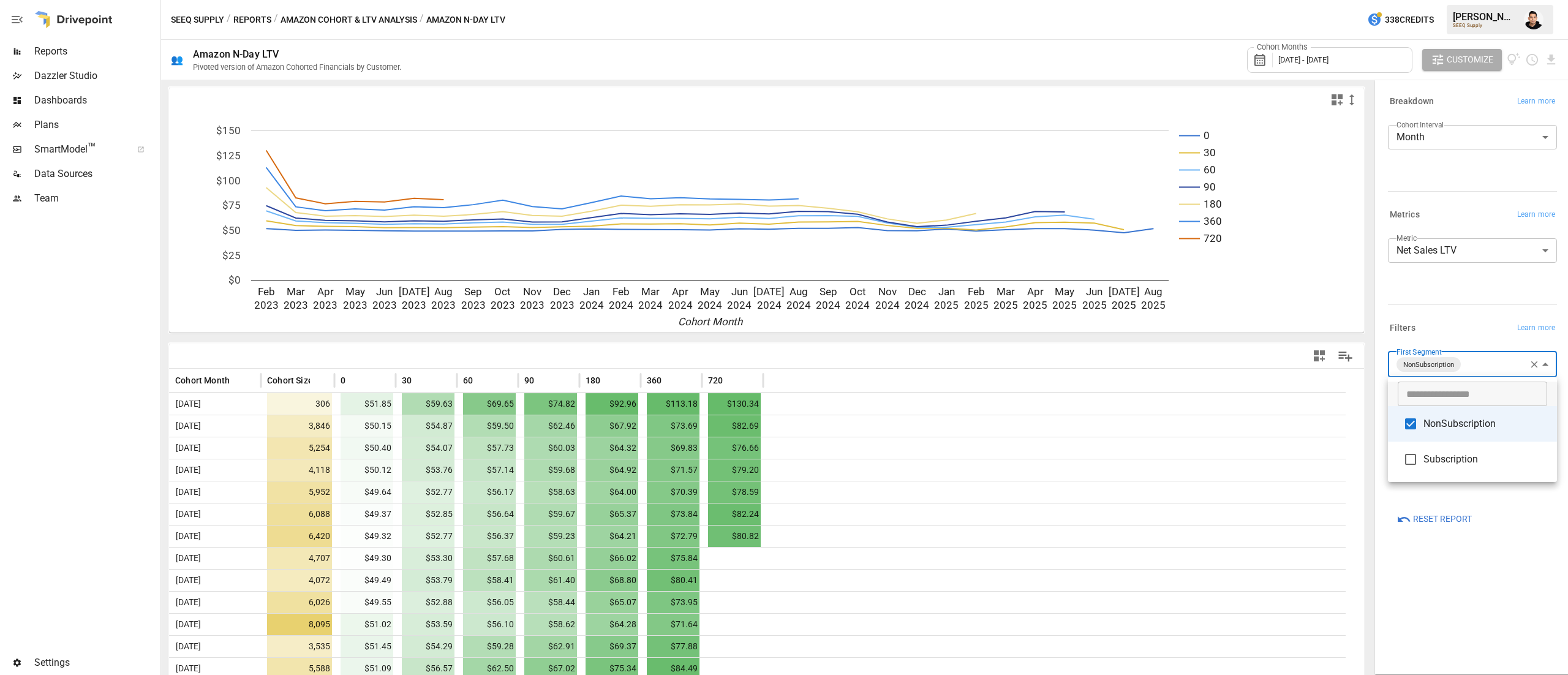
click at [1431, 421] on span "NonSubscription" at bounding box center [1486, 424] width 124 height 15
click at [1431, 454] on span "Subscription" at bounding box center [1486, 458] width 124 height 15
type input "**********"
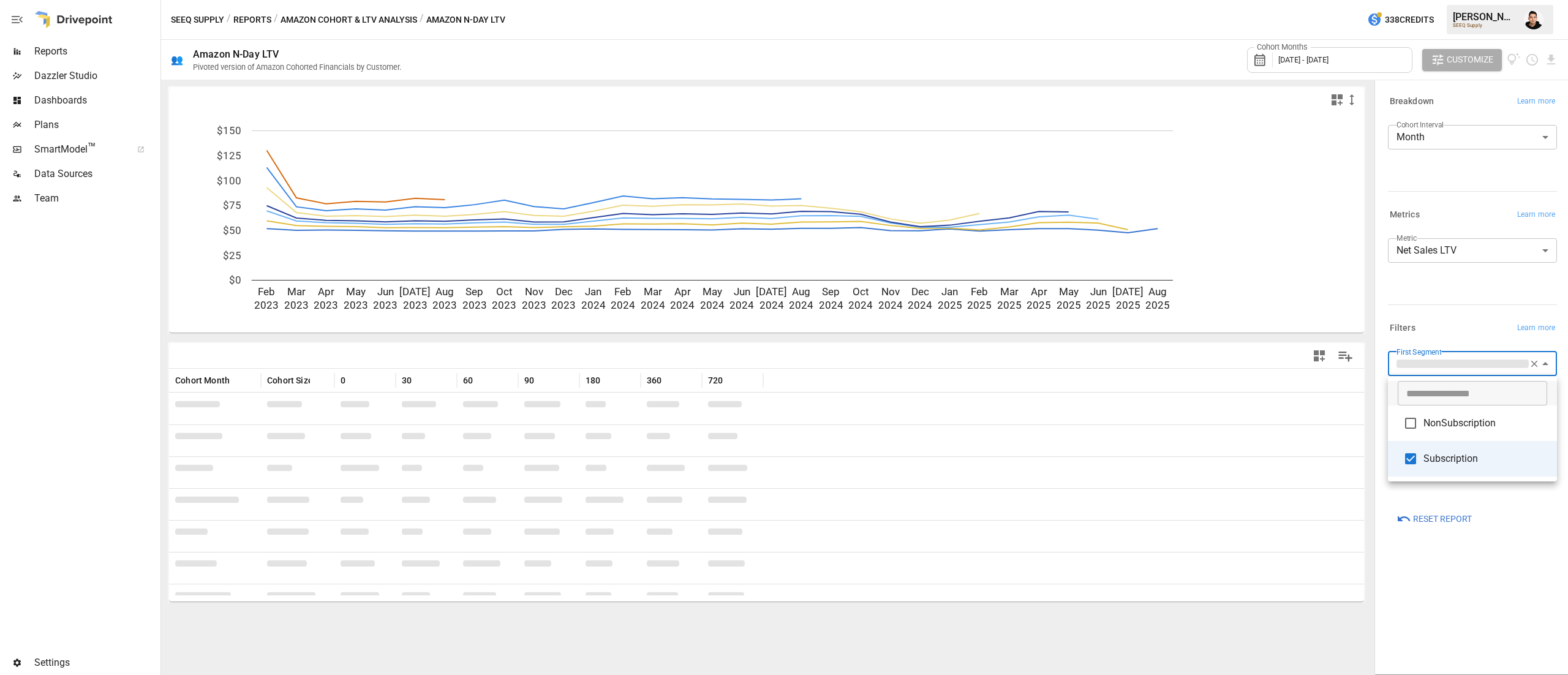
click at [1453, 290] on div at bounding box center [784, 337] width 1568 height 675
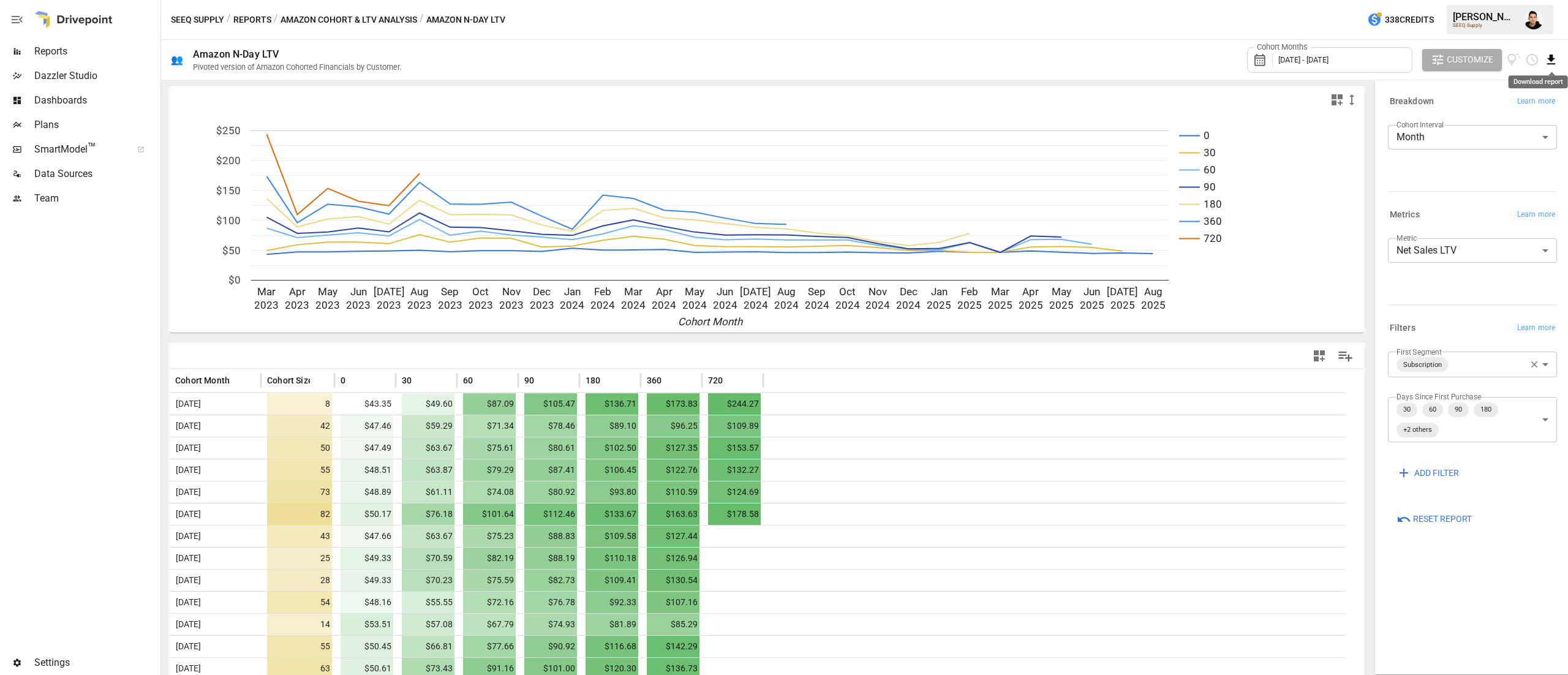
click at [1547, 0] on body "Reports Dazzler Studio Dashboards Plans SmartModel ™ Data Sources Team Settings…" at bounding box center [784, 0] width 1568 height 0
drag, startPoint x: 1567, startPoint y: 39, endPoint x: 1553, endPoint y: 48, distance: 16.6
click at [1565, 38] on div "SEEQ Supply / Reports / Amazon Cohort & LTV Analysis / Amazon N-Day LTV 338 Cre…" at bounding box center [865, 20] width 1407 height 39
click at [1546, 55] on icon "Download report" at bounding box center [1551, 60] width 14 height 14
click at [1527, 104] on li "Download as CSV" at bounding box center [1510, 108] width 97 height 25
